Goal: Find specific page/section: Find specific page/section

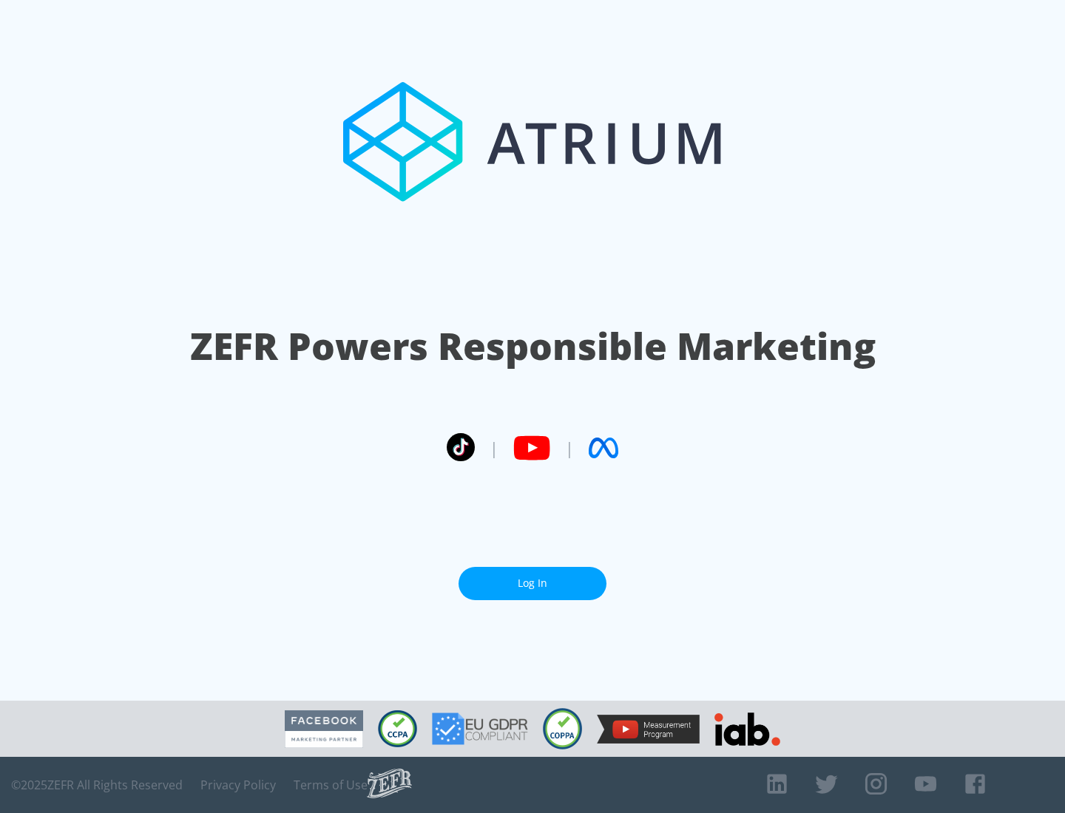
click at [532, 583] on link "Log In" at bounding box center [532, 583] width 148 height 33
